Goal: Browse casually

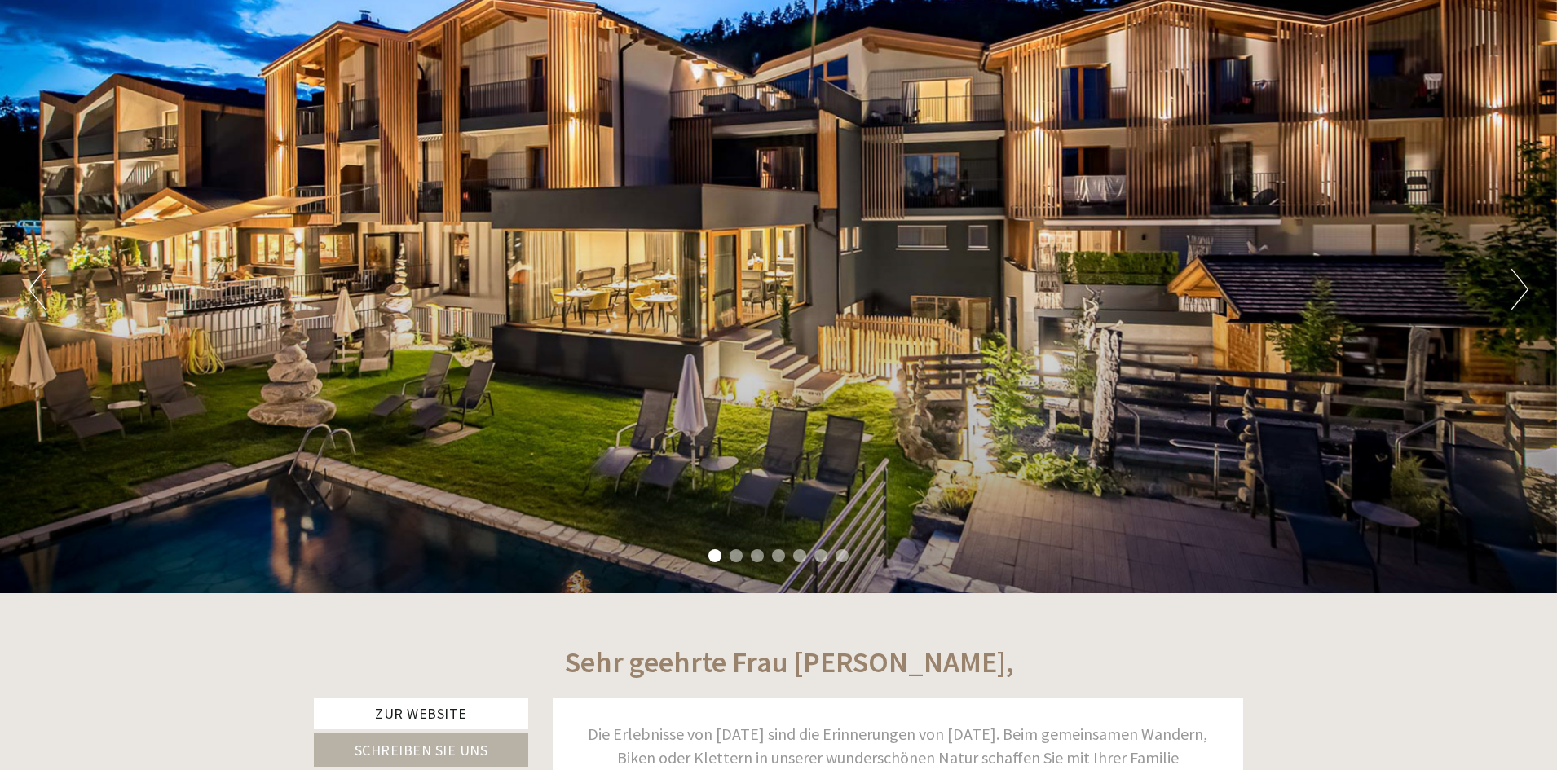
scroll to position [163, 0]
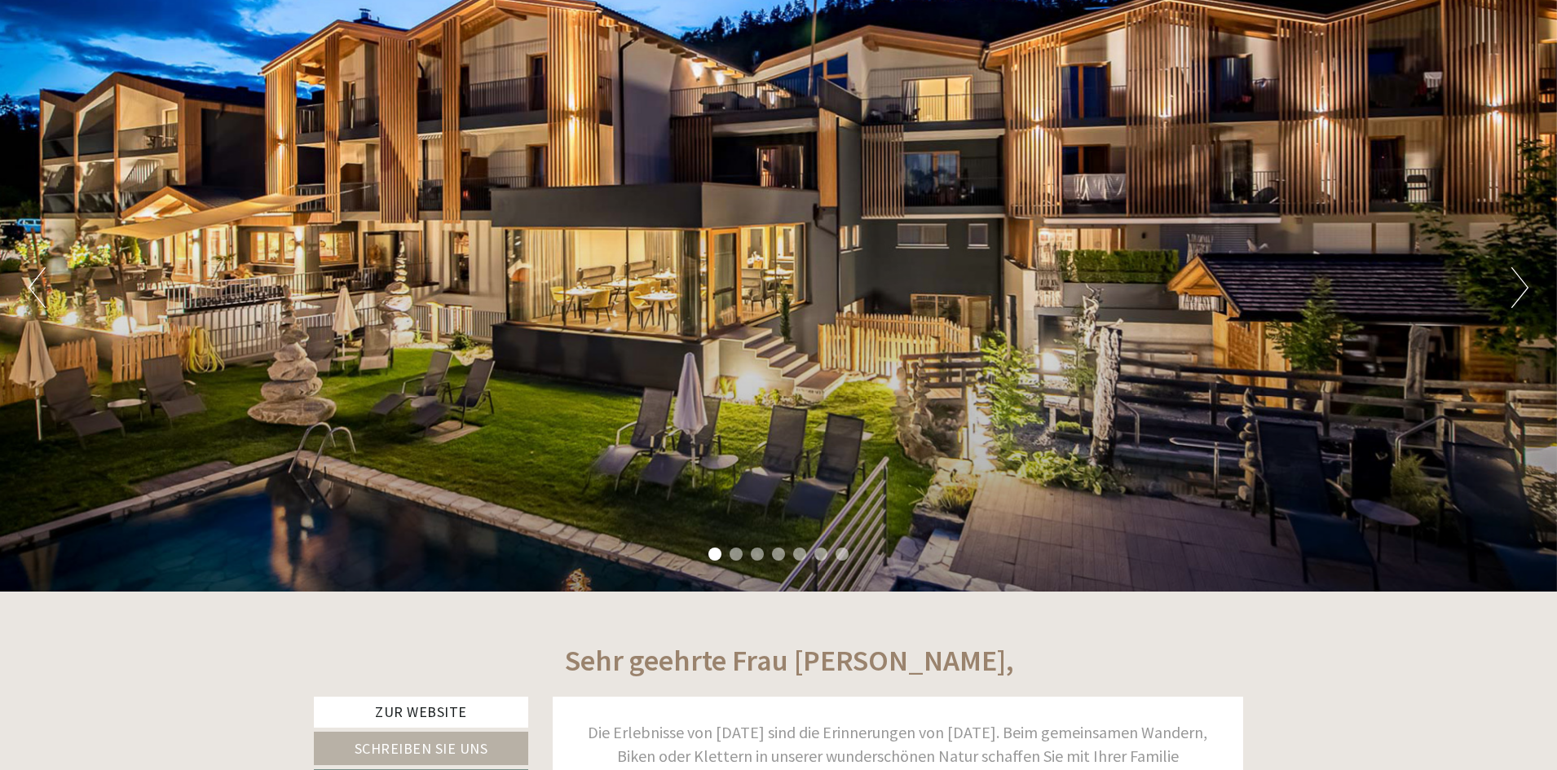
click at [1524, 293] on button "Next" at bounding box center [1519, 287] width 17 height 41
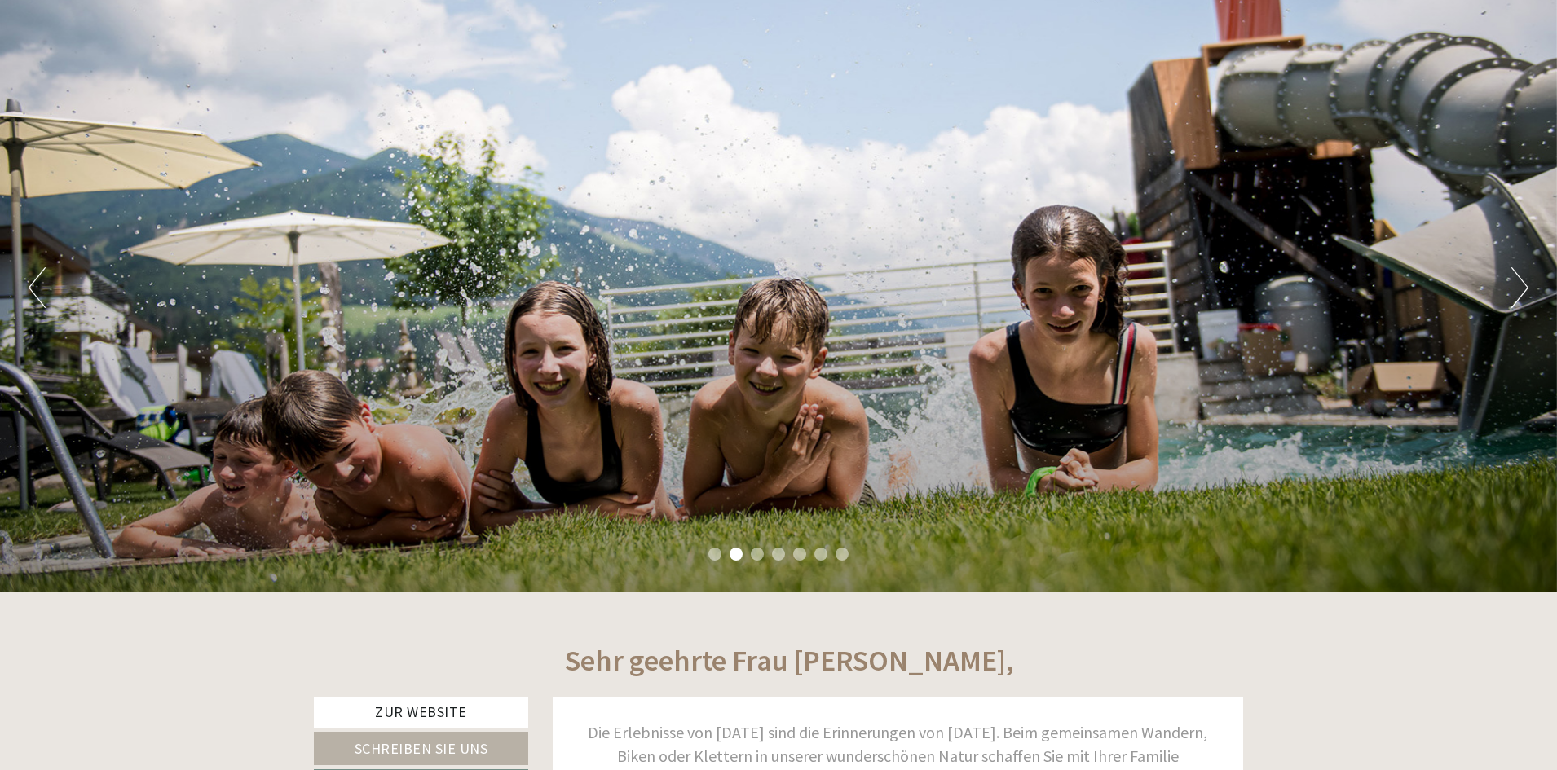
click at [1522, 292] on button "Next" at bounding box center [1519, 287] width 17 height 41
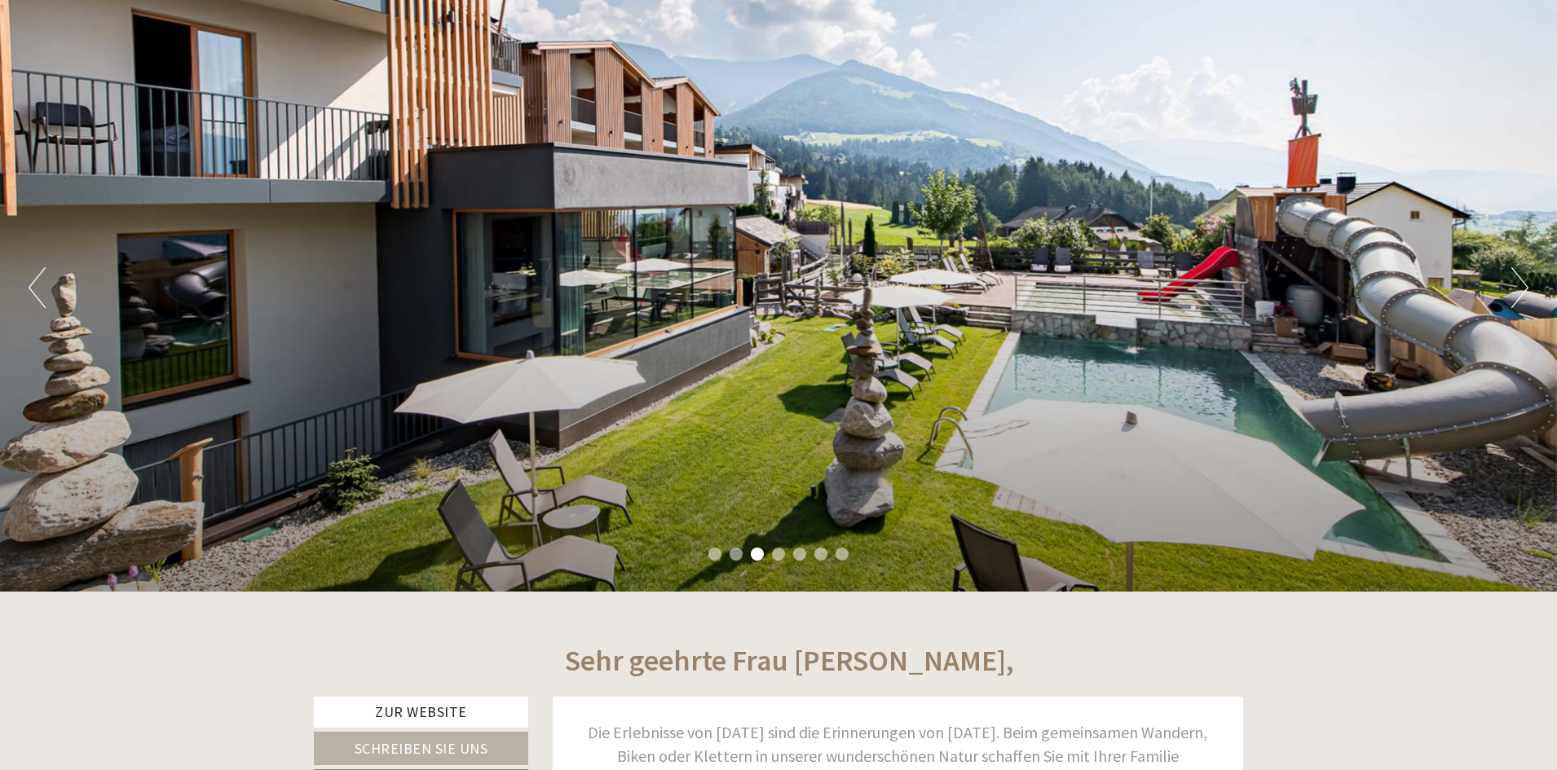
click at [1521, 291] on button "Next" at bounding box center [1519, 287] width 17 height 41
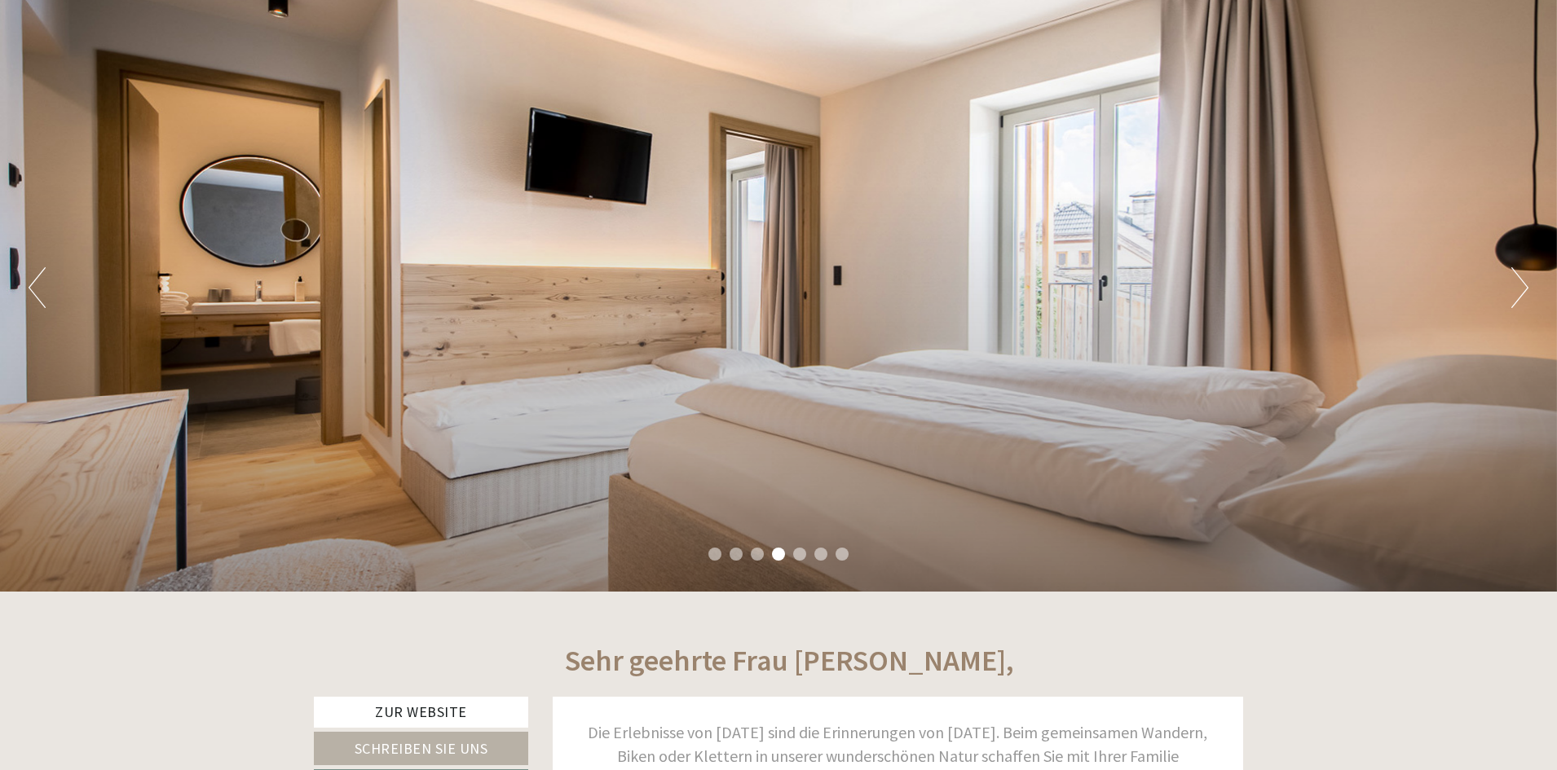
click at [1521, 291] on button "Next" at bounding box center [1519, 287] width 17 height 41
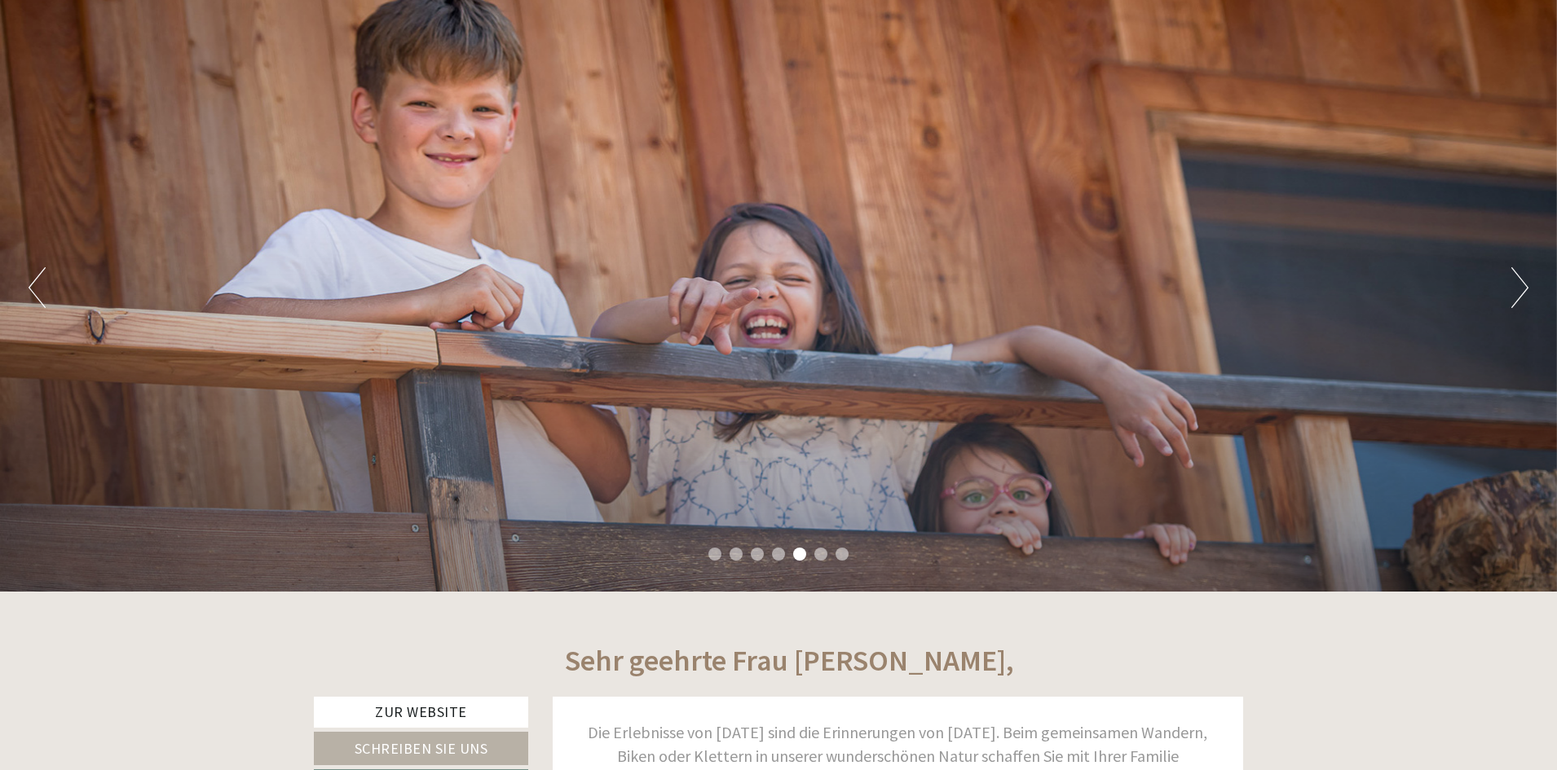
click at [1521, 291] on button "Next" at bounding box center [1519, 287] width 17 height 41
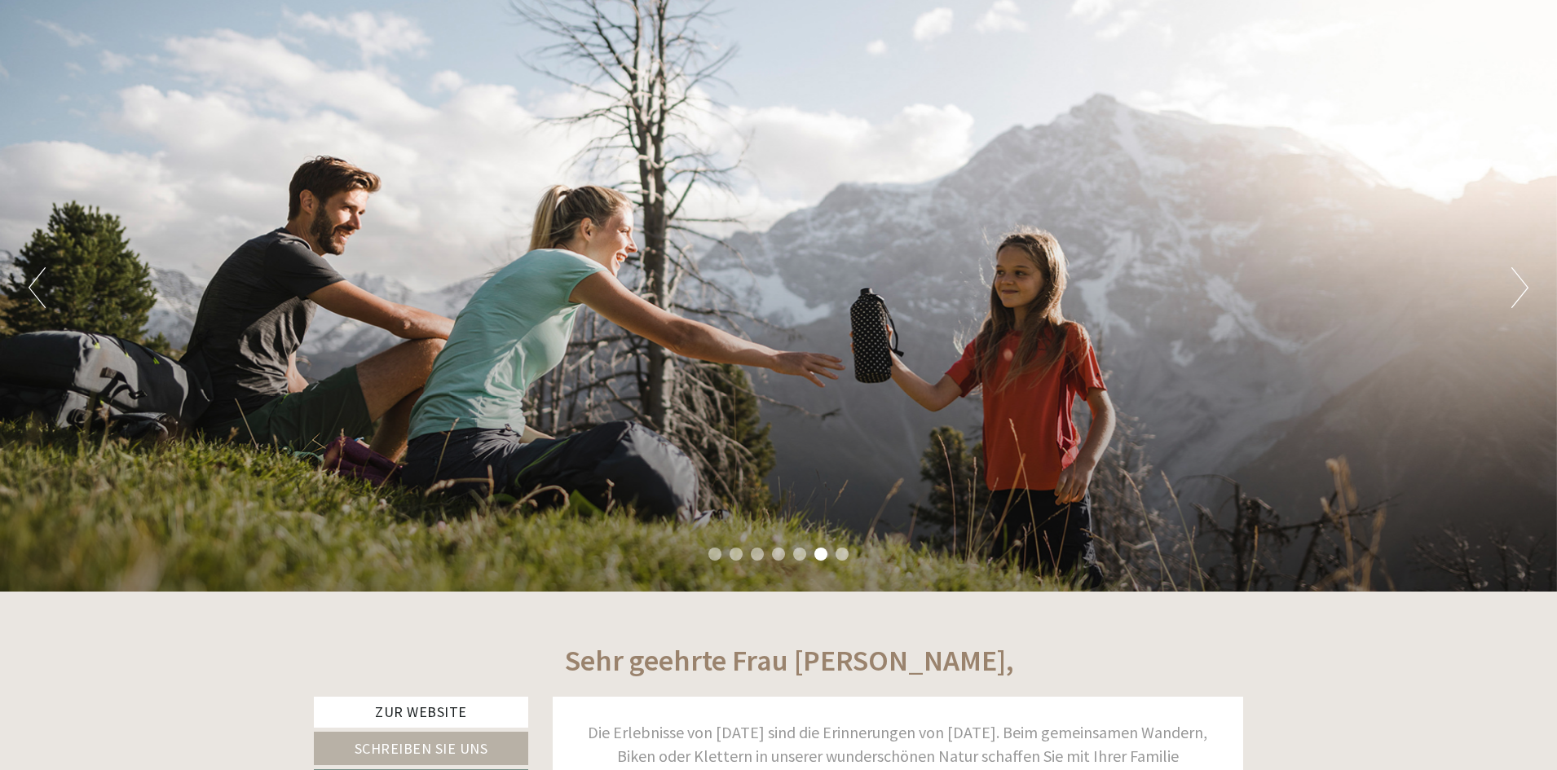
click at [1521, 291] on button "Next" at bounding box center [1519, 287] width 17 height 41
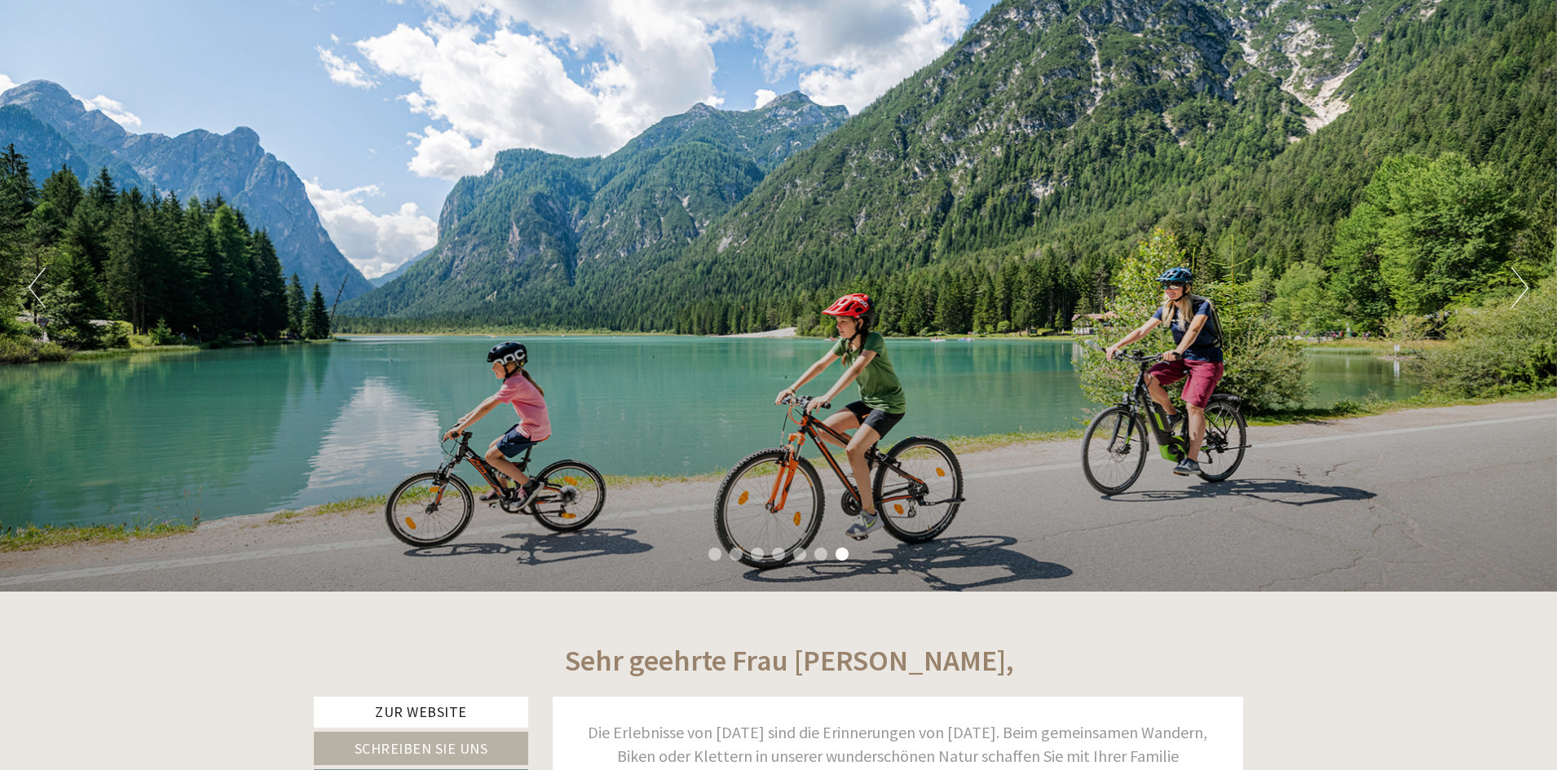
click at [1521, 291] on button "Next" at bounding box center [1519, 287] width 17 height 41
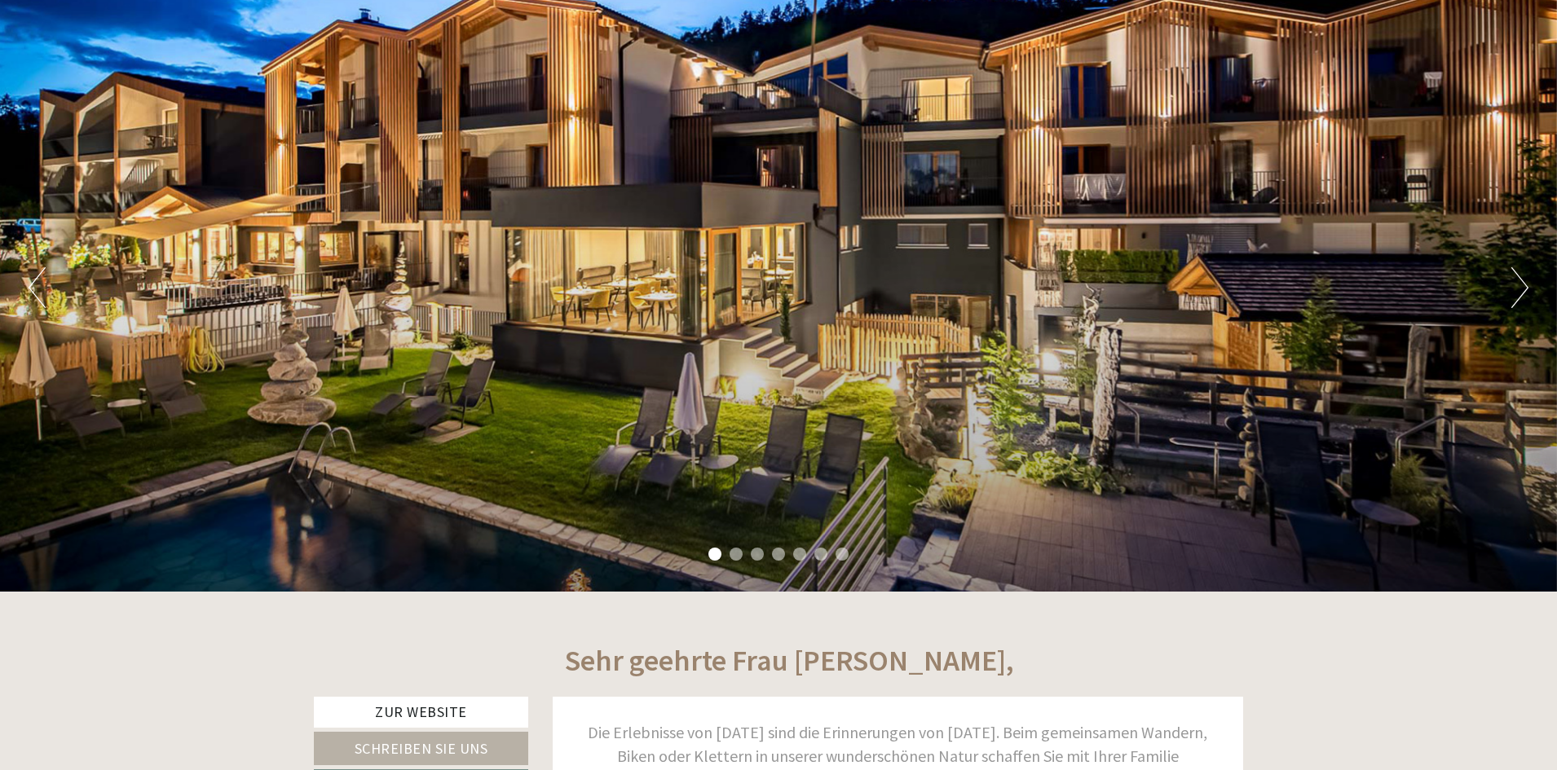
click at [1521, 291] on button "Next" at bounding box center [1519, 287] width 17 height 41
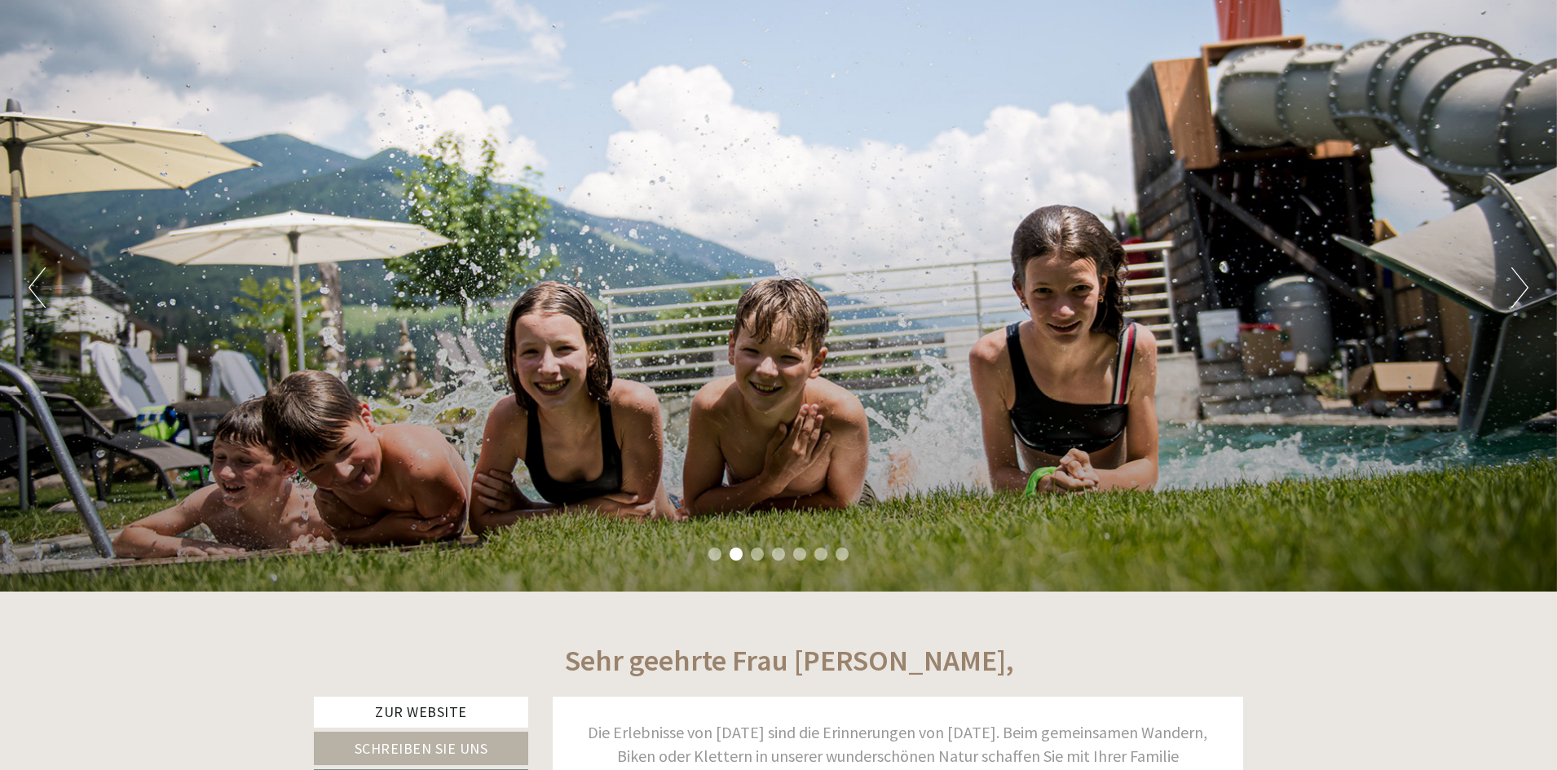
click at [1521, 291] on button "Next" at bounding box center [1519, 287] width 17 height 41
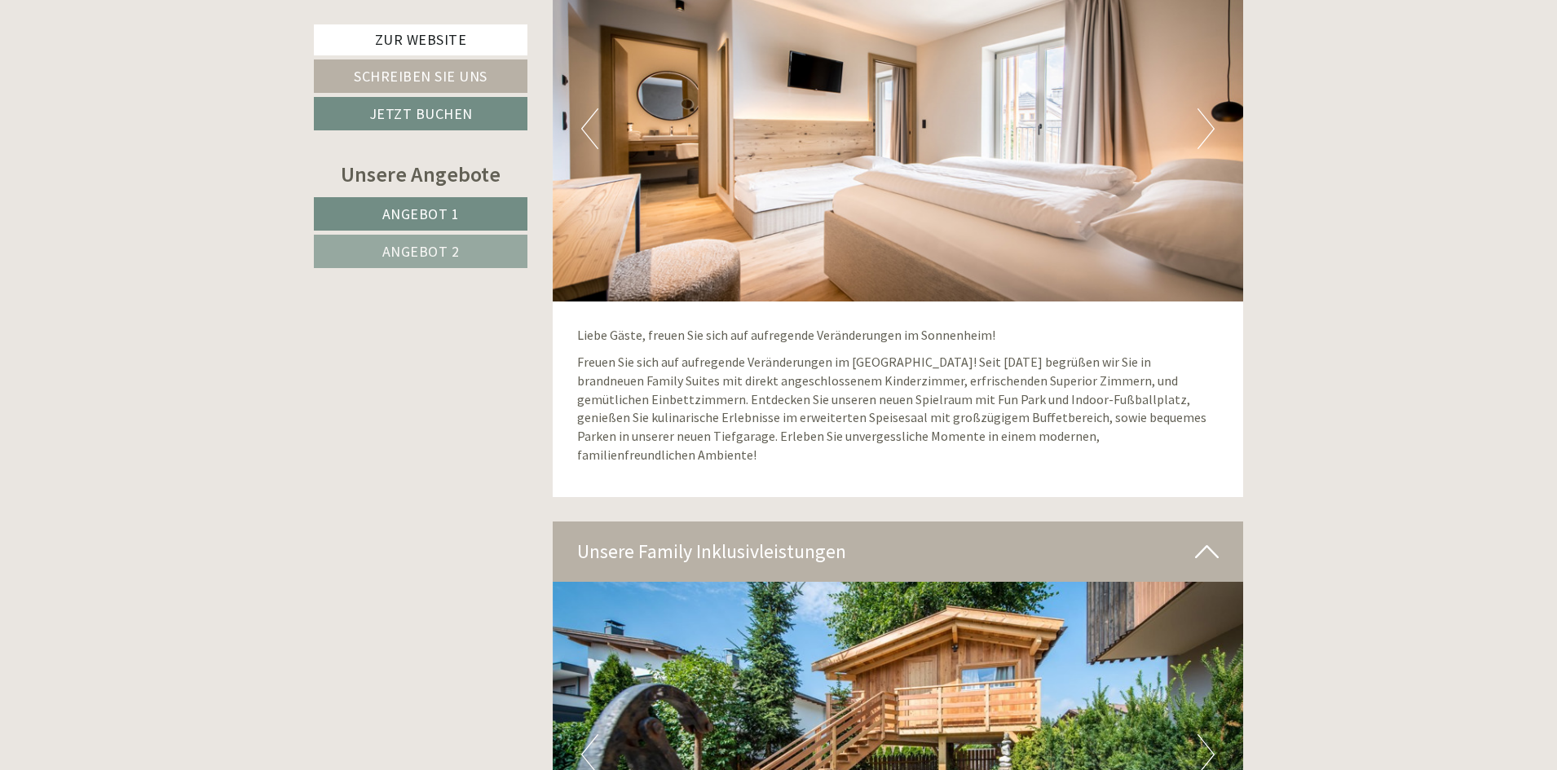
scroll to position [4321, 0]
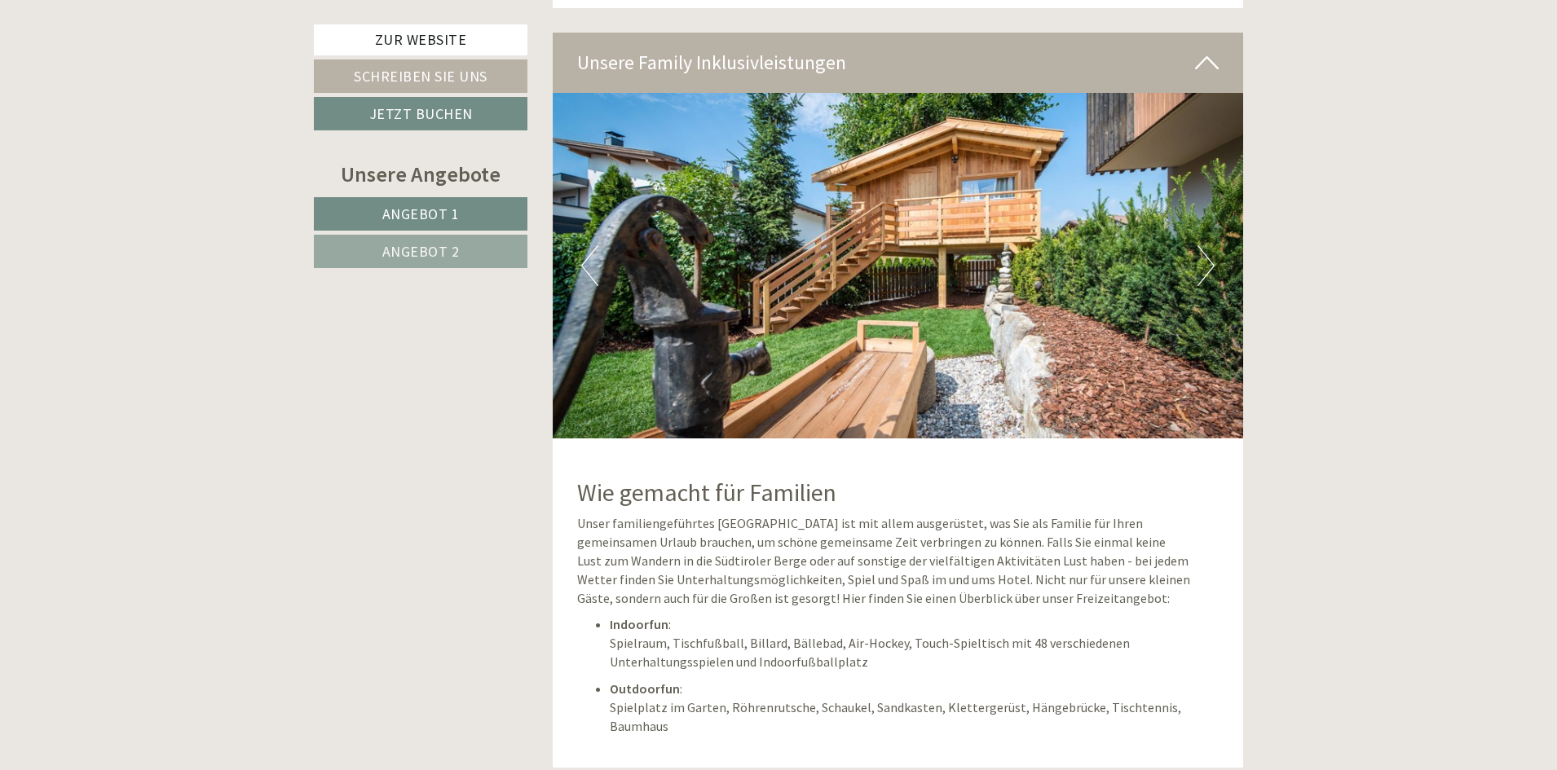
click at [1198, 245] on button "Next" at bounding box center [1206, 265] width 17 height 41
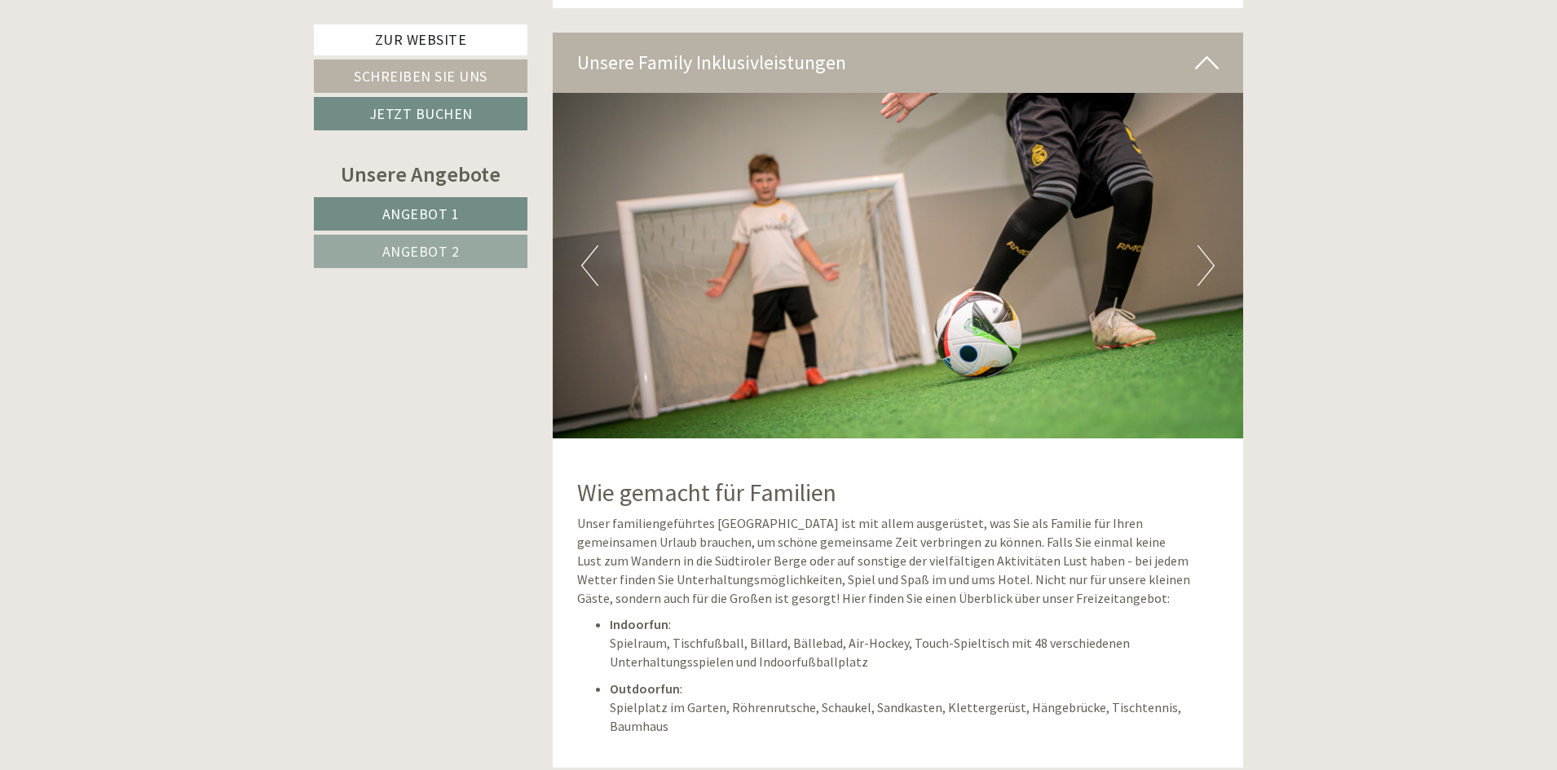
click at [1198, 245] on button "Next" at bounding box center [1206, 265] width 17 height 41
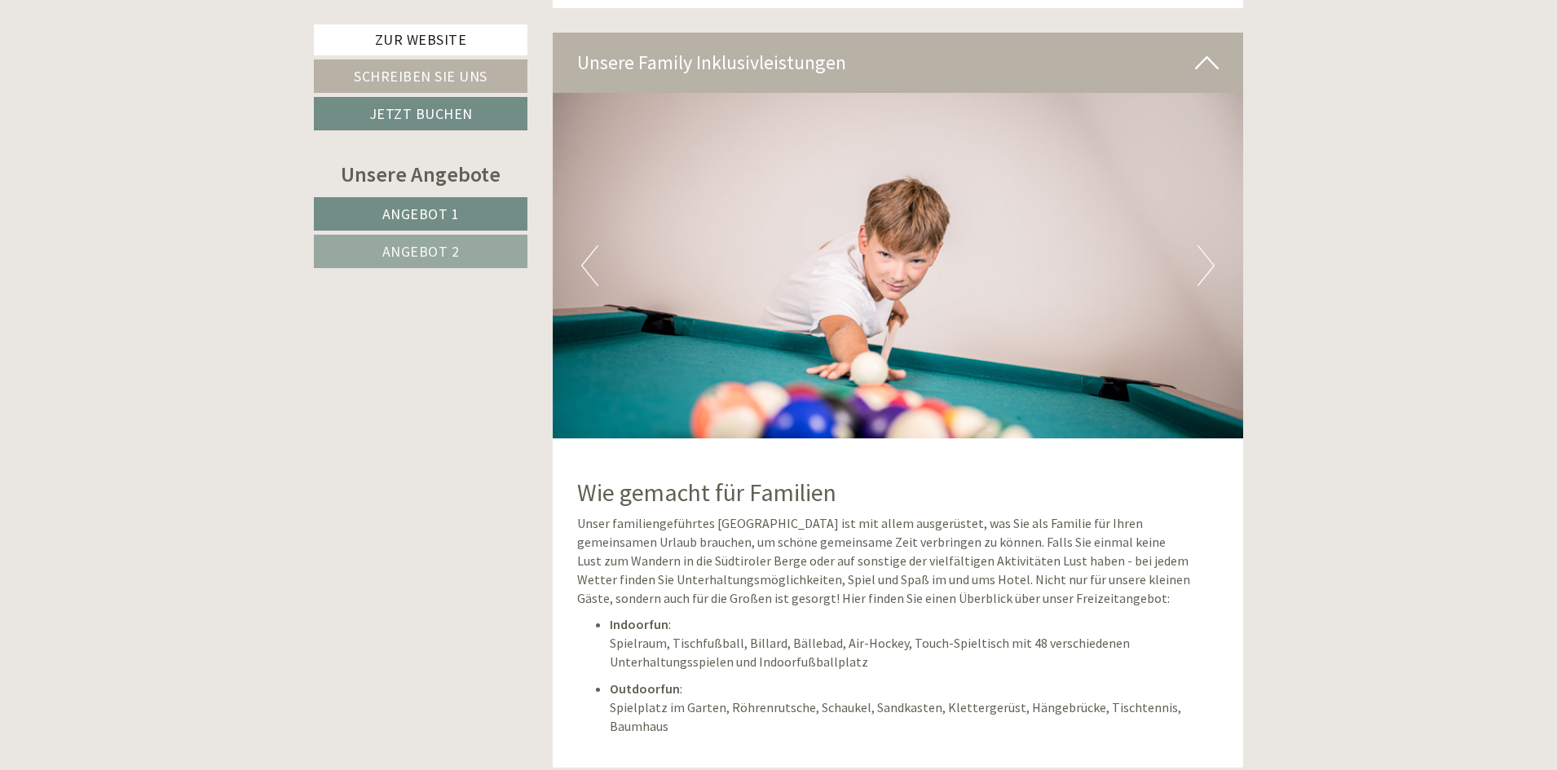
click at [1198, 245] on button "Next" at bounding box center [1206, 265] width 17 height 41
click at [1196, 235] on img at bounding box center [898, 266] width 691 height 346
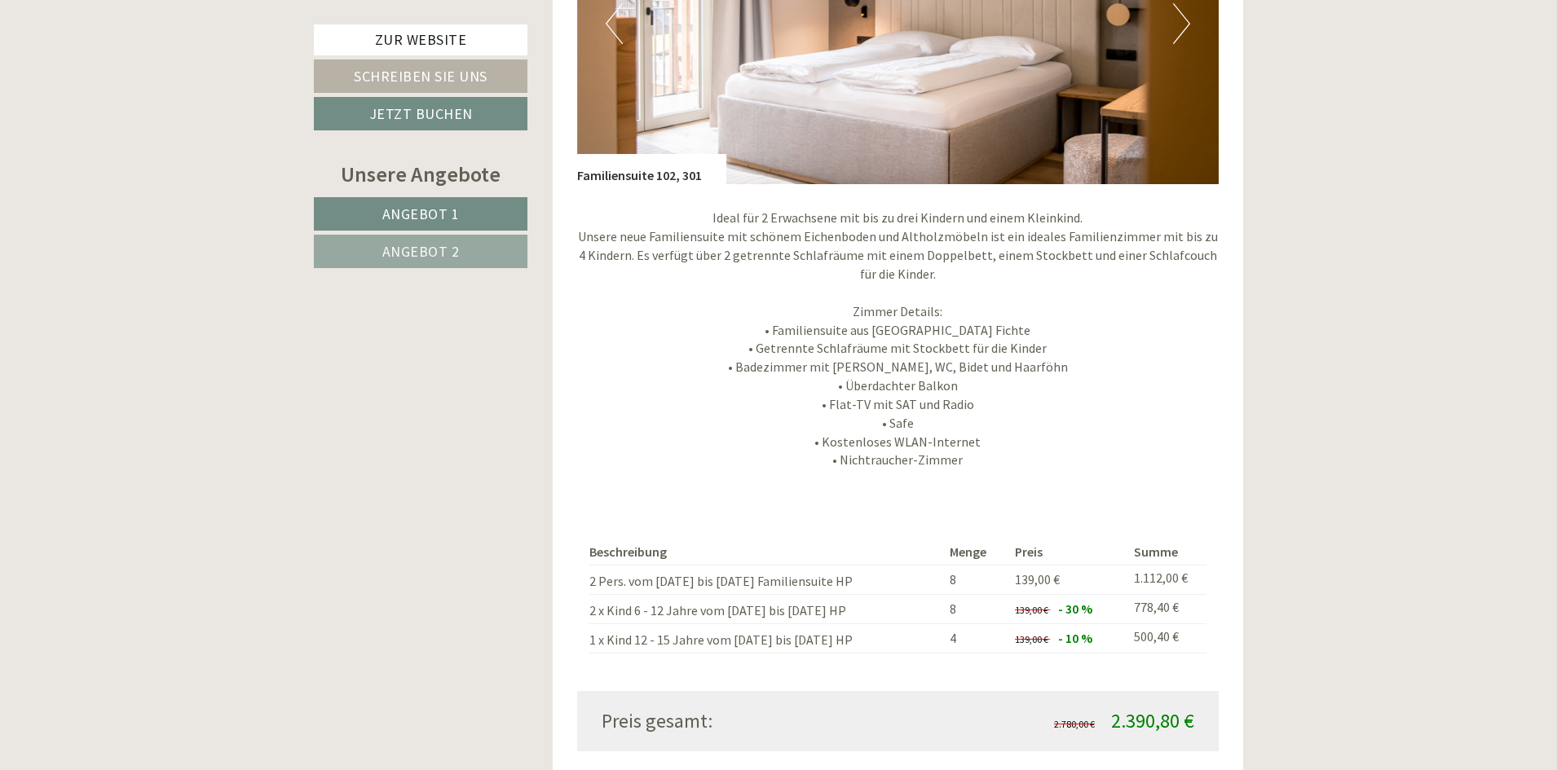
scroll to position [1712, 0]
